Goal: Task Accomplishment & Management: Use online tool/utility

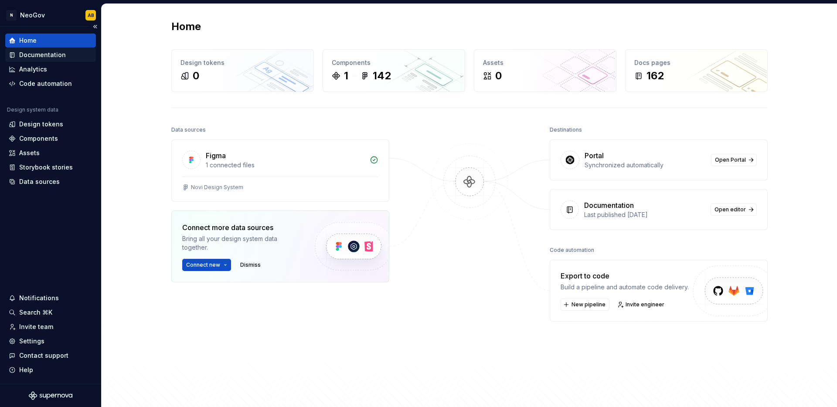
click at [74, 57] on div "Documentation" at bounding box center [51, 55] width 84 height 9
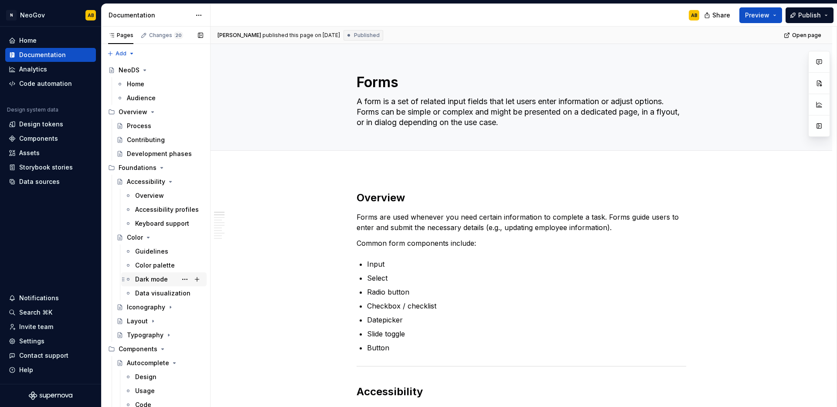
click at [163, 278] on div "Dark mode" at bounding box center [151, 279] width 33 height 9
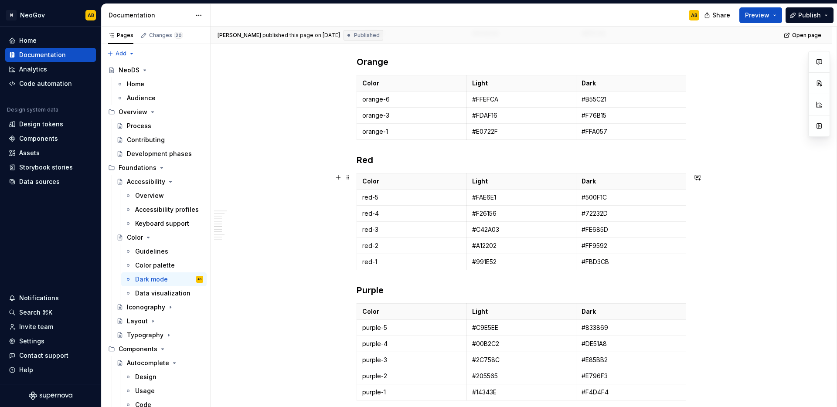
scroll to position [887, 0]
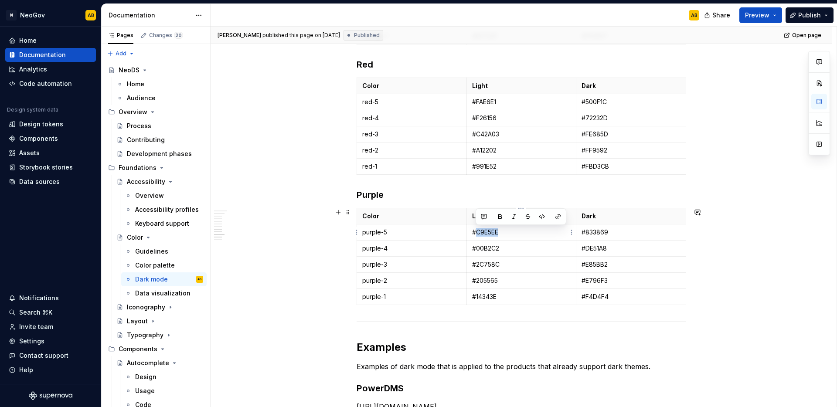
drag, startPoint x: 506, startPoint y: 234, endPoint x: 476, endPoint y: 234, distance: 30.1
click at [476, 234] on p "#C9E5EE" at bounding box center [521, 232] width 99 height 9
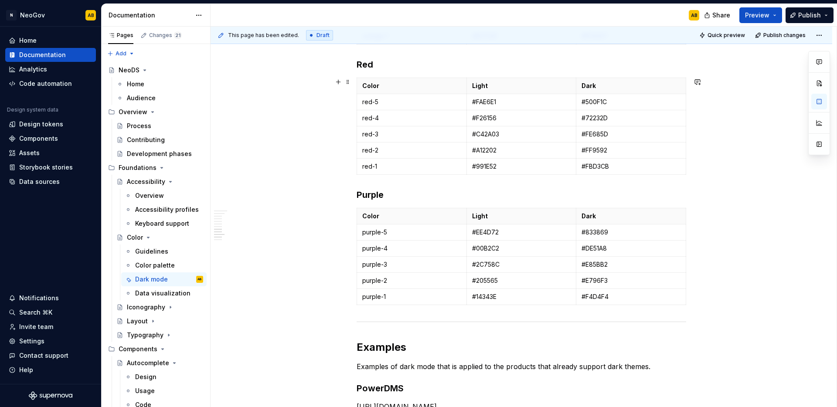
click at [484, 251] on p "#00B2C2" at bounding box center [521, 248] width 99 height 9
click at [486, 266] on p "#2C758C" at bounding box center [521, 264] width 99 height 9
click at [488, 280] on p "#205565" at bounding box center [521, 280] width 99 height 9
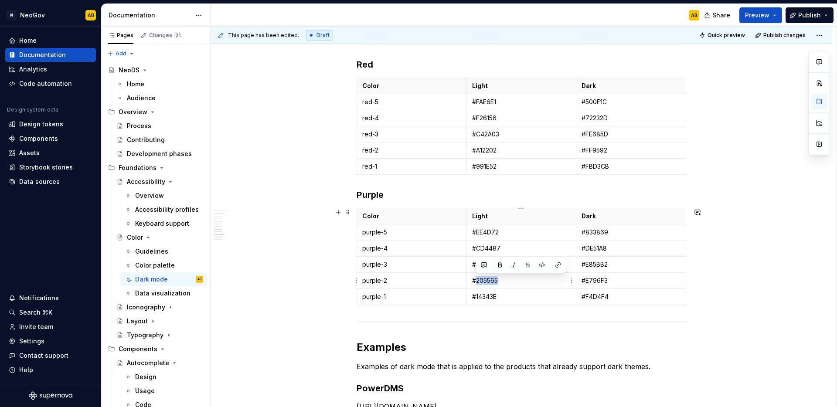
click at [488, 280] on p "#205565" at bounding box center [521, 280] width 99 height 9
click at [488, 298] on p "#14343E" at bounding box center [521, 297] width 99 height 9
click at [815, 17] on span "Publish" at bounding box center [809, 15] width 23 height 9
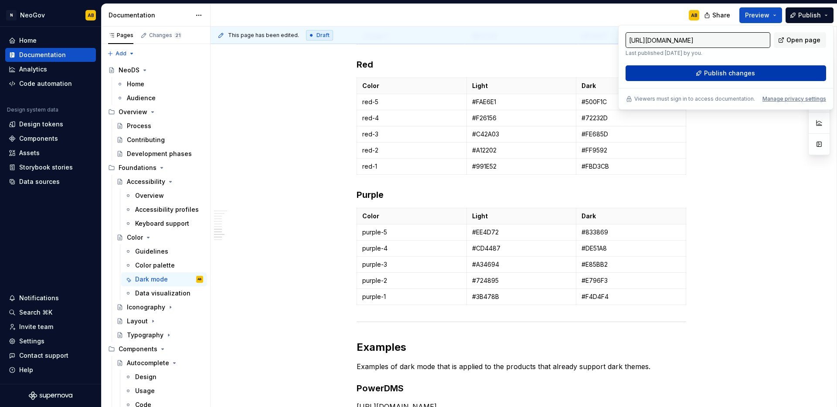
click at [723, 75] on span "Publish changes" at bounding box center [729, 73] width 51 height 9
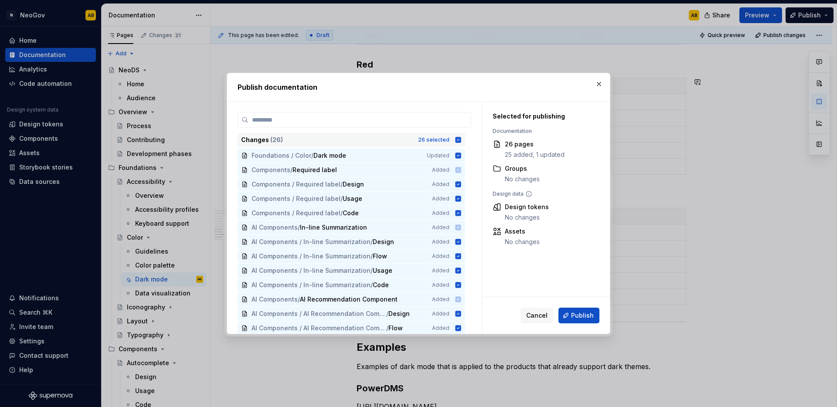
click at [456, 140] on icon at bounding box center [459, 140] width 6 height 6
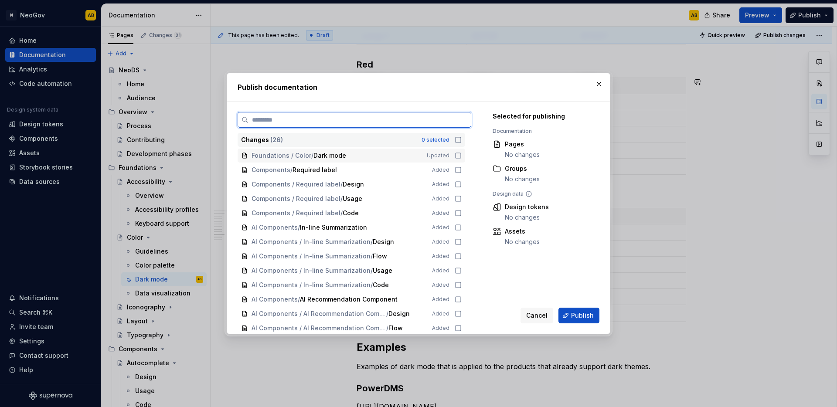
click at [455, 156] on icon at bounding box center [458, 155] width 7 height 7
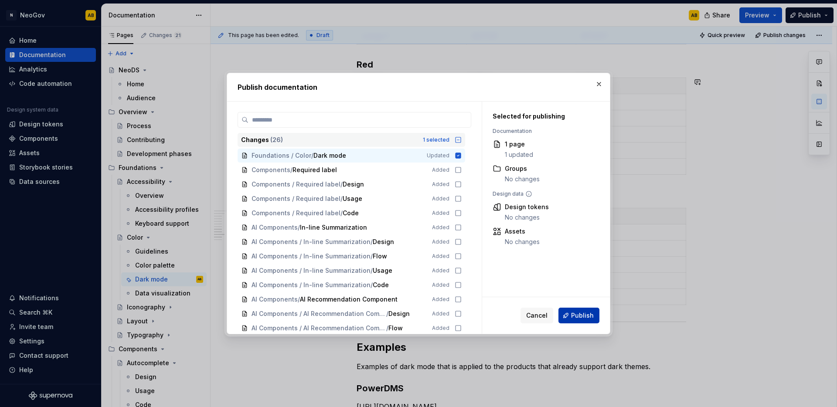
click at [575, 317] on span "Publish" at bounding box center [582, 315] width 23 height 9
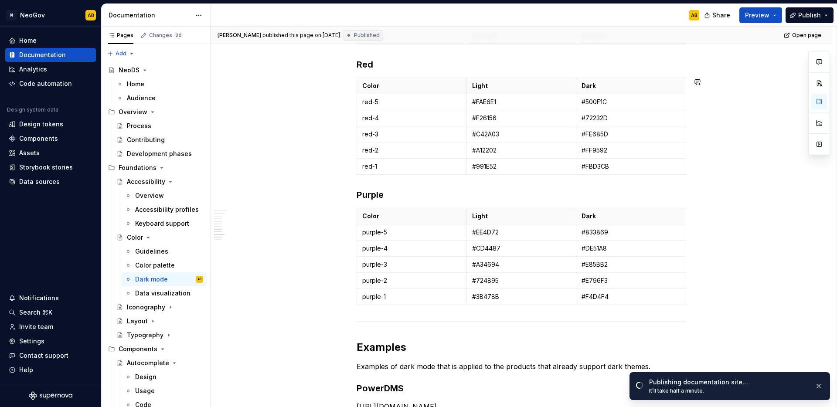
type textarea "*"
